Goal: Task Accomplishment & Management: Manage account settings

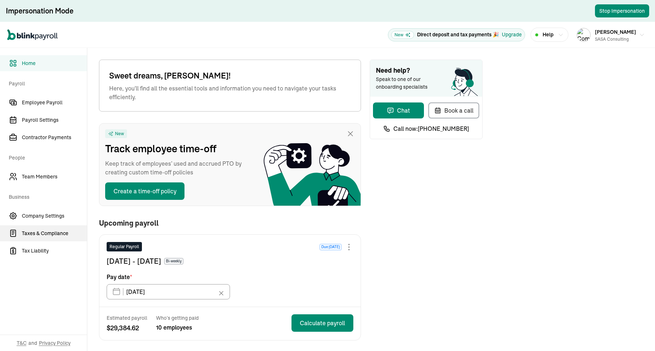
click at [44, 234] on span "Taxes & Compliance" at bounding box center [54, 234] width 65 height 8
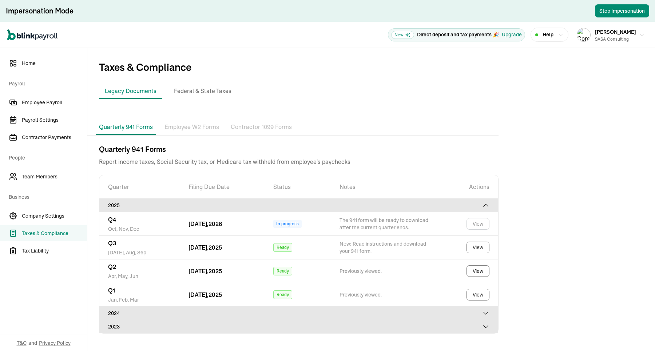
click at [183, 130] on p "Employee W2 Forms" at bounding box center [191, 127] width 55 height 9
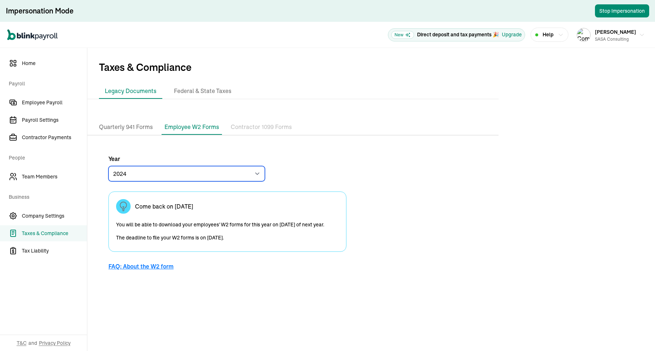
click at [219, 168] on select "2024 2023" at bounding box center [186, 173] width 156 height 15
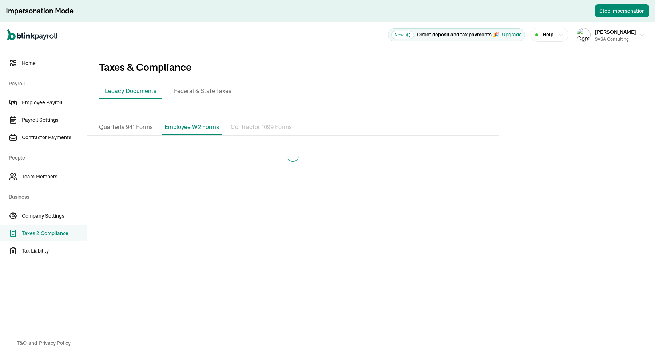
select select "2023"
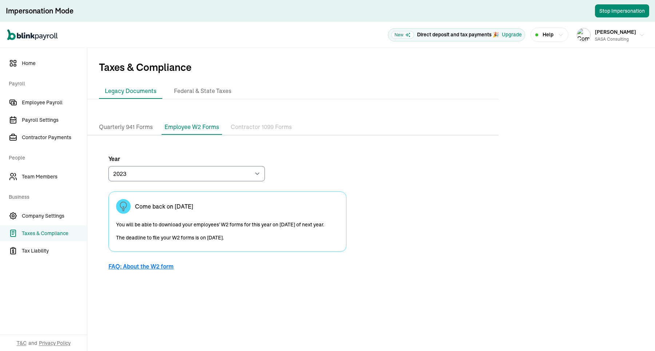
click at [257, 129] on p "Contractor 1099 Forms" at bounding box center [261, 127] width 61 height 9
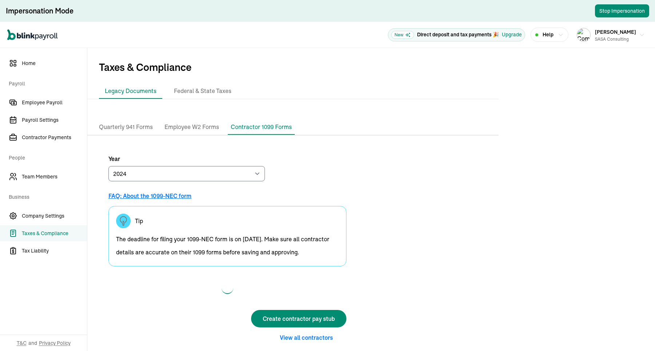
scroll to position [8, 0]
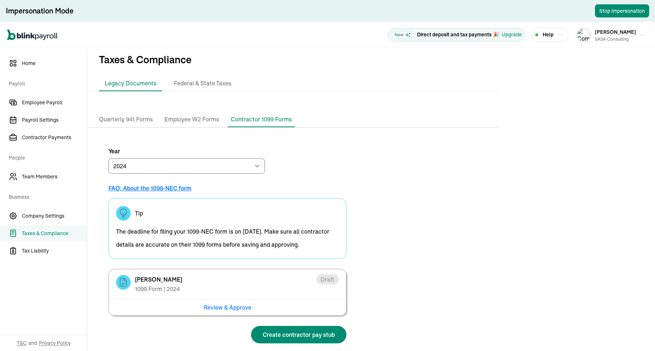
click at [141, 114] on li "Quarterly 941 Forms" at bounding box center [126, 119] width 60 height 15
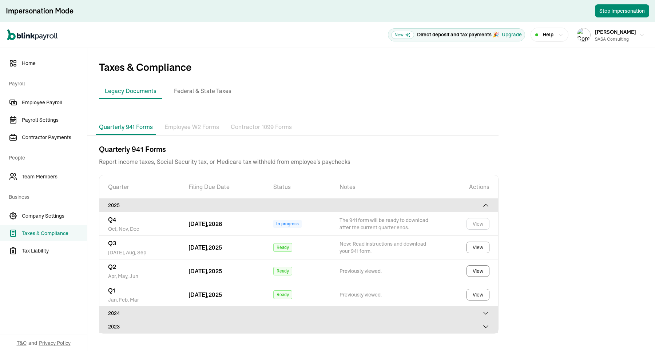
click at [191, 128] on p "Employee W2 Forms" at bounding box center [191, 127] width 55 height 9
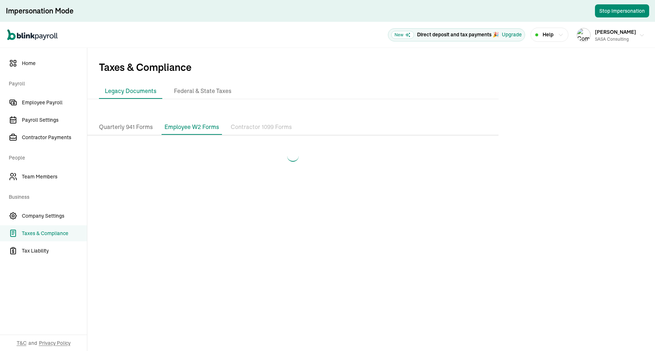
click at [524, 36] on img "button" at bounding box center [583, 34] width 13 height 13
click at [249, 281] on main "Taxes & Compliance Legacy Documents Federal & State Taxes Quarterly 941 Forms E…" at bounding box center [371, 199] width 568 height 303
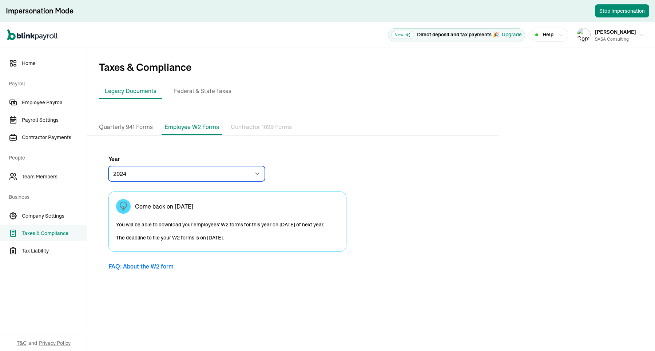
click at [216, 173] on select "2024 2023" at bounding box center [186, 173] width 156 height 15
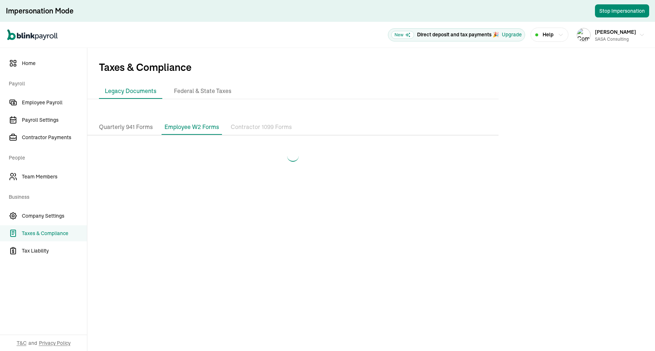
select select "2023"
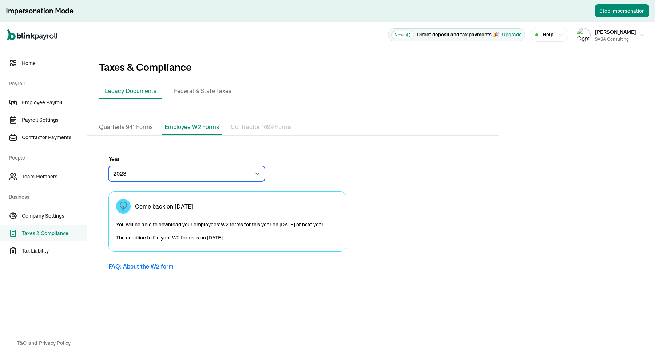
click at [243, 168] on select "2024 2023" at bounding box center [186, 173] width 156 height 15
drag, startPoint x: 244, startPoint y: 238, endPoint x: 114, endPoint y: 230, distance: 130.9
click at [114, 230] on div "Come back on [DATE] You will be able to download your employees' W2 forms for t…" at bounding box center [227, 222] width 238 height 60
click at [106, 240] on div "Year [DATE] 2023 Come back on [DATE] You will be able to download your employee…" at bounding box center [227, 215] width 280 height 143
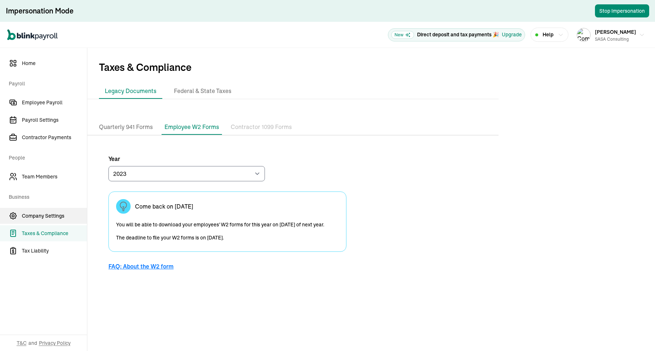
click at [54, 211] on link "Company Settings" at bounding box center [43, 216] width 87 height 16
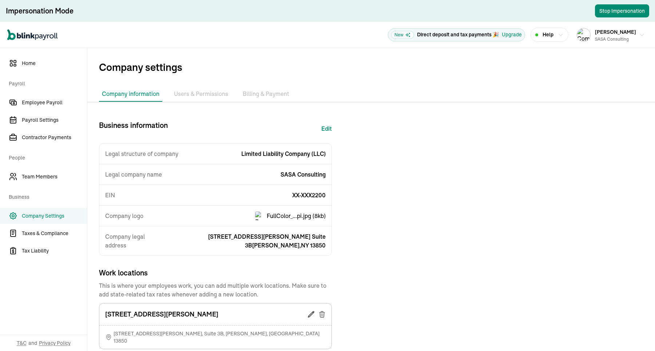
click at [267, 92] on li "Billing & Payment" at bounding box center [266, 94] width 52 height 15
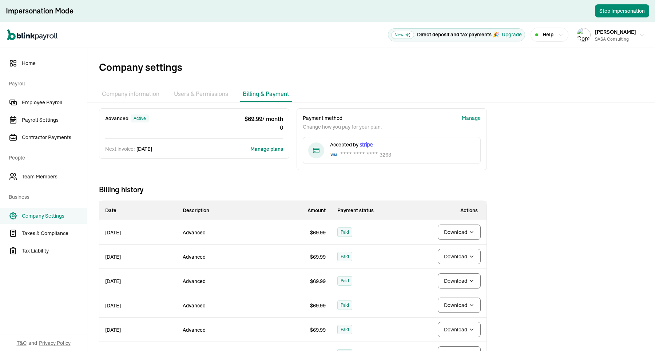
click at [267, 92] on li "Billing & Payment" at bounding box center [266, 94] width 52 height 15
click at [318, 73] on span "Company settings" at bounding box center [377, 67] width 556 height 15
